Goal: Information Seeking & Learning: Find specific fact

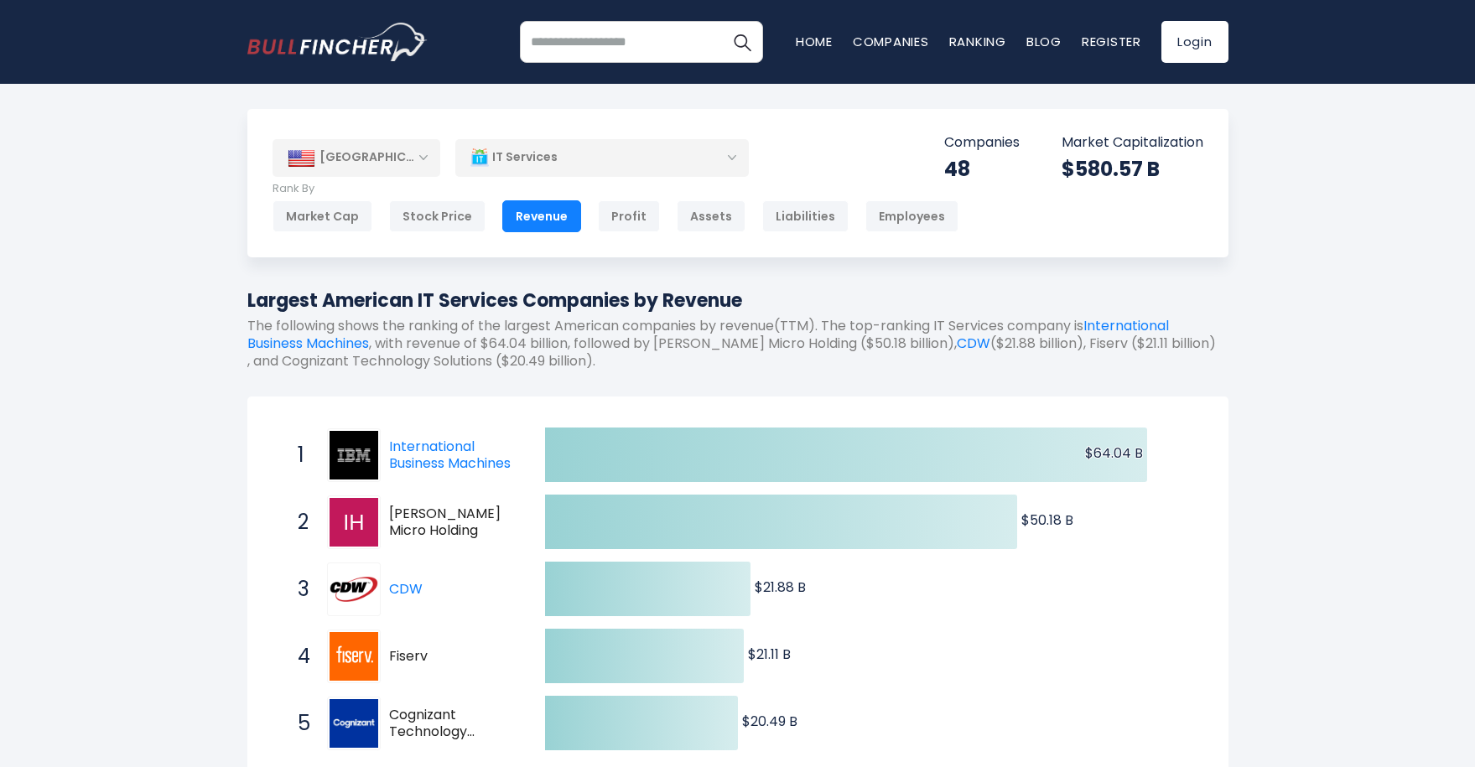
click at [788, 292] on h1 "Largest American IT Services Companies by Revenue" at bounding box center [737, 301] width 981 height 28
drag, startPoint x: 763, startPoint y: 299, endPoint x: 249, endPoint y: 296, distance: 514.2
click at [249, 296] on h1 "Largest American IT Services Companies by Revenue" at bounding box center [737, 301] width 981 height 28
copy h1 "Largest American IT Services Companies by Revenue"
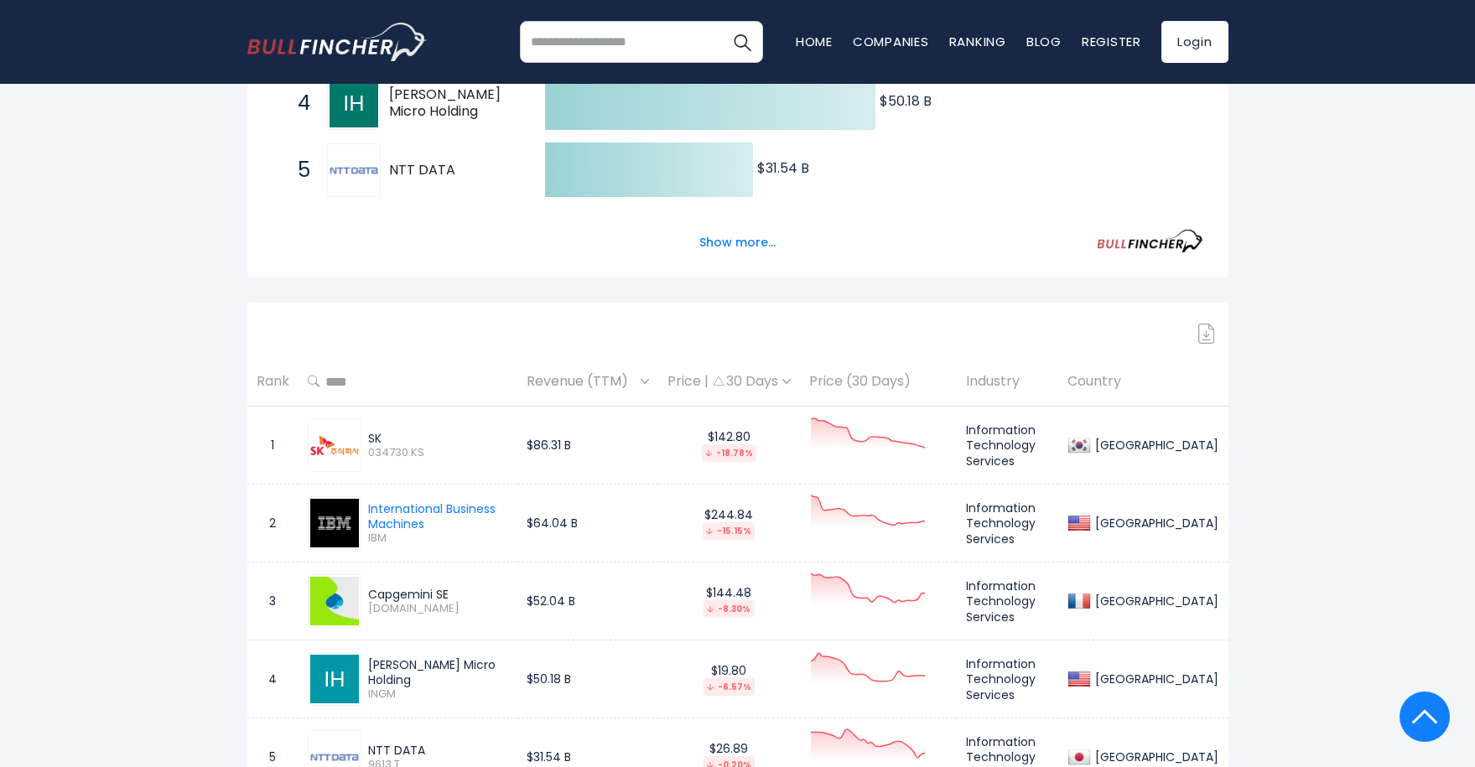
scroll to position [557, 0]
